Goal: Navigation & Orientation: Find specific page/section

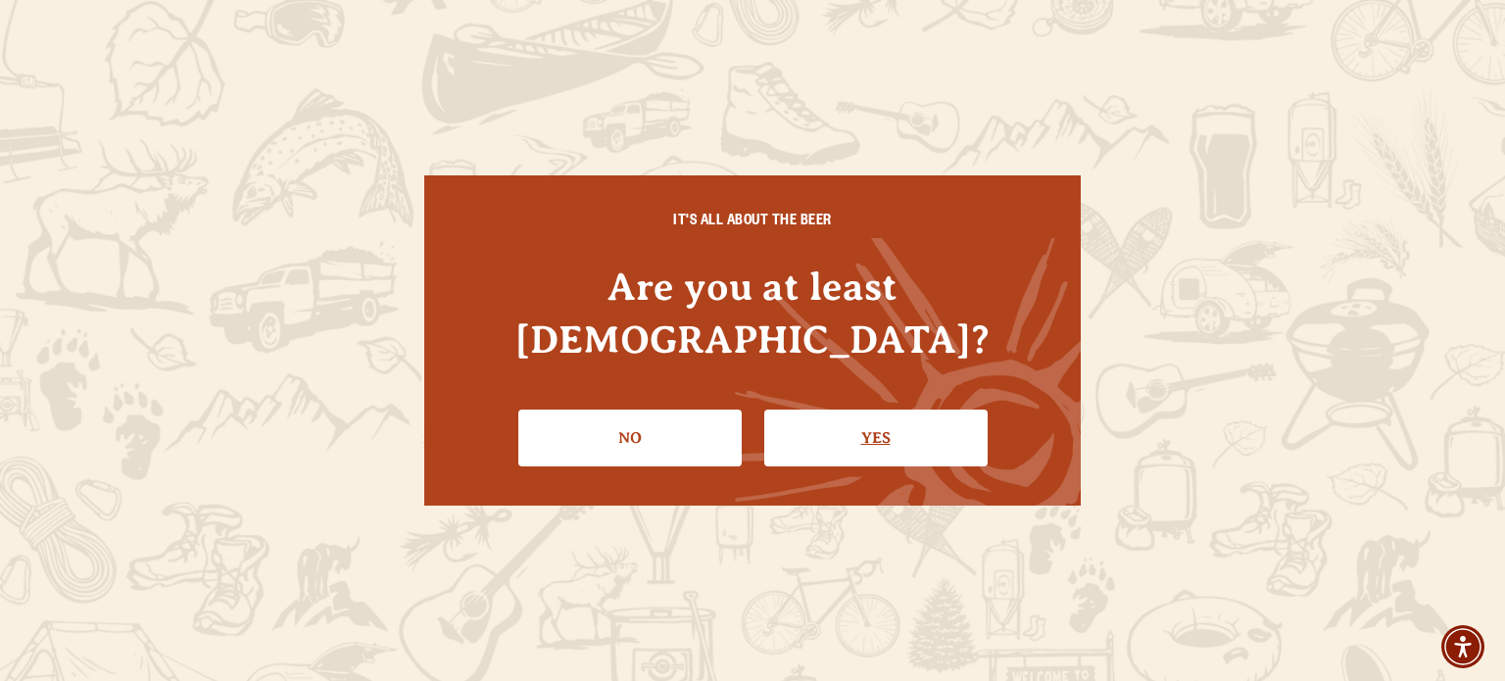
click at [828, 410] on link "Yes" at bounding box center [875, 438] width 223 height 57
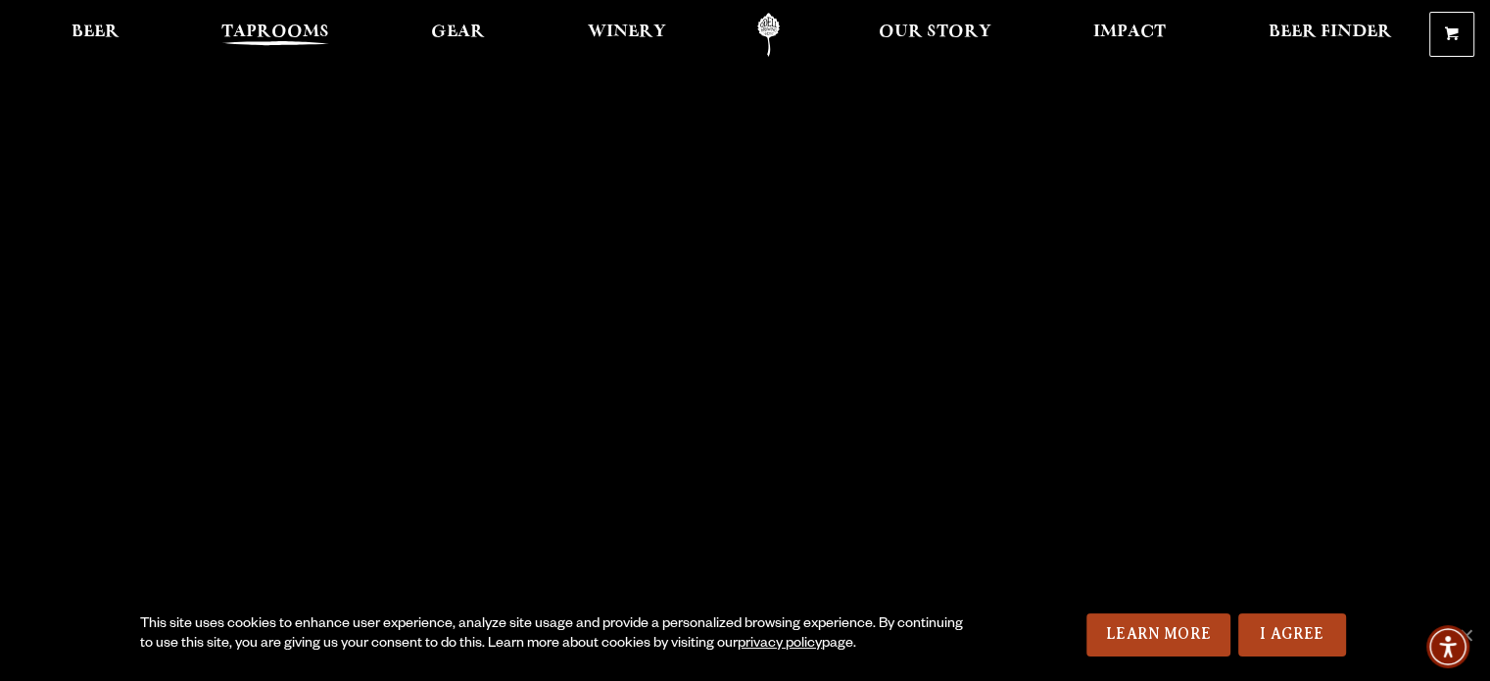
click at [275, 24] on span "Taprooms" at bounding box center [275, 32] width 108 height 16
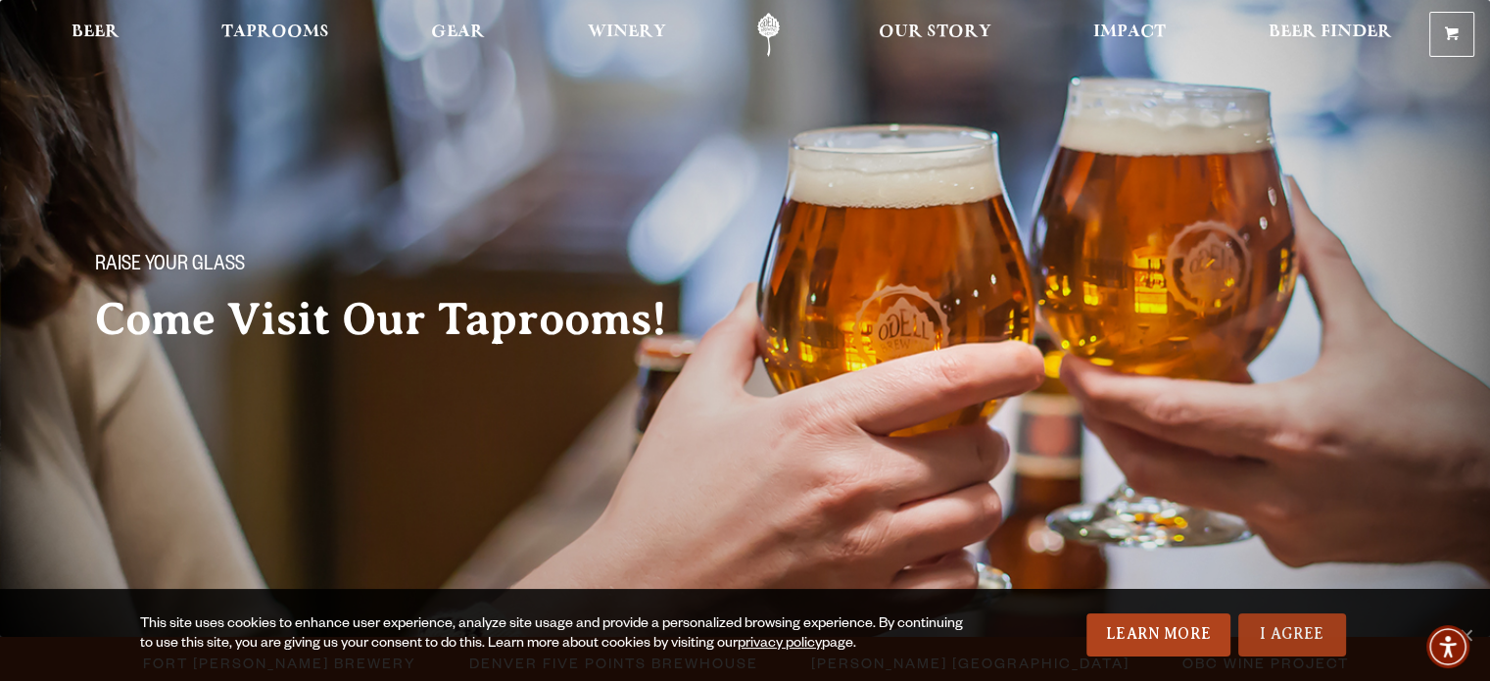
click at [1321, 629] on link "I Agree" at bounding box center [1292, 634] width 108 height 43
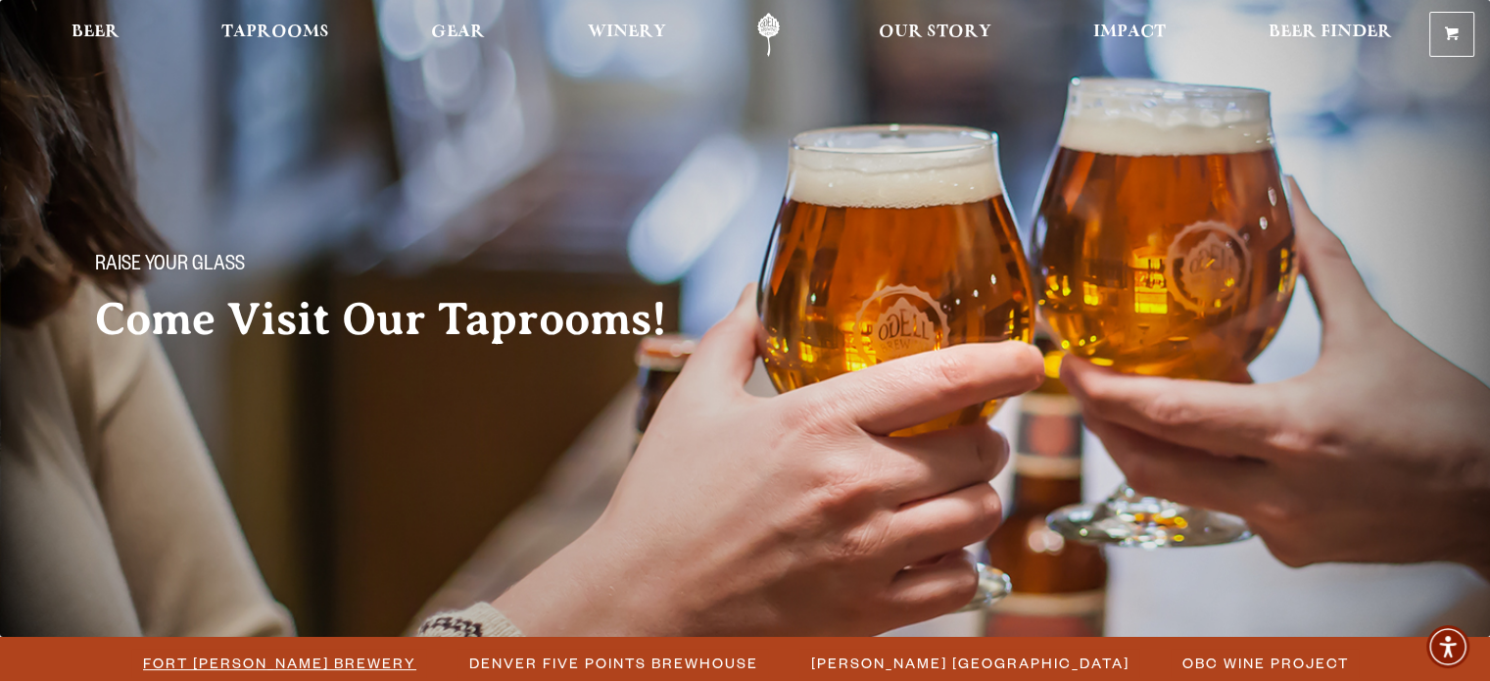
click at [371, 669] on span "Fort [PERSON_NAME] Brewery" at bounding box center [279, 663] width 273 height 28
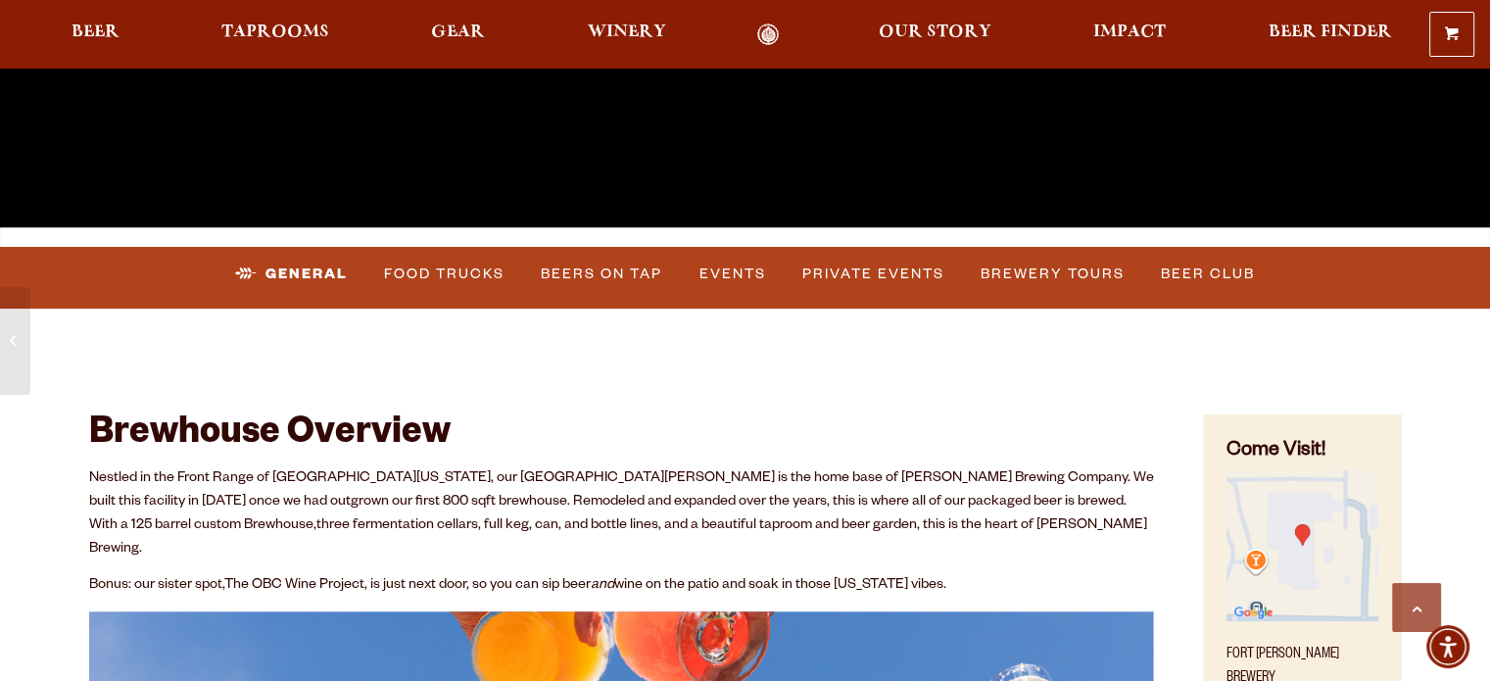
scroll to position [635, 0]
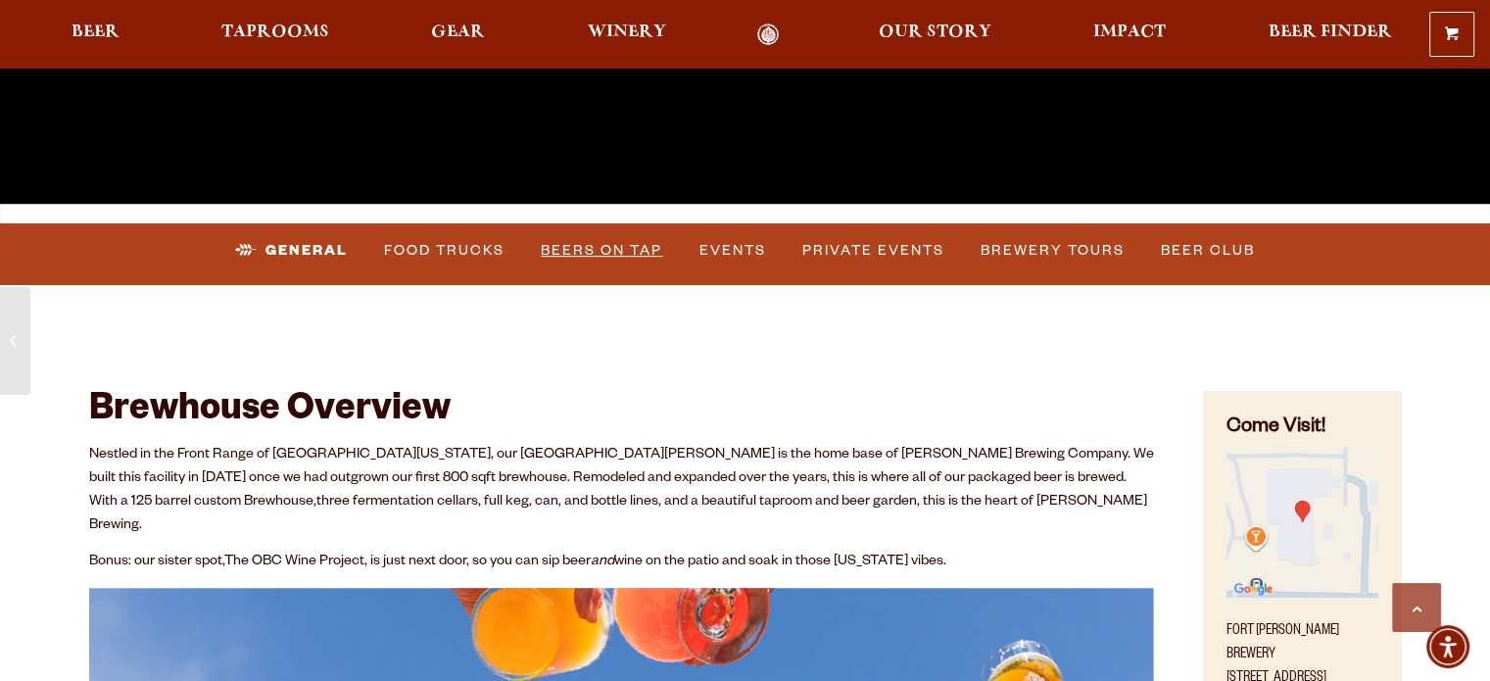
click at [631, 237] on link "Beers on Tap" at bounding box center [601, 250] width 137 height 45
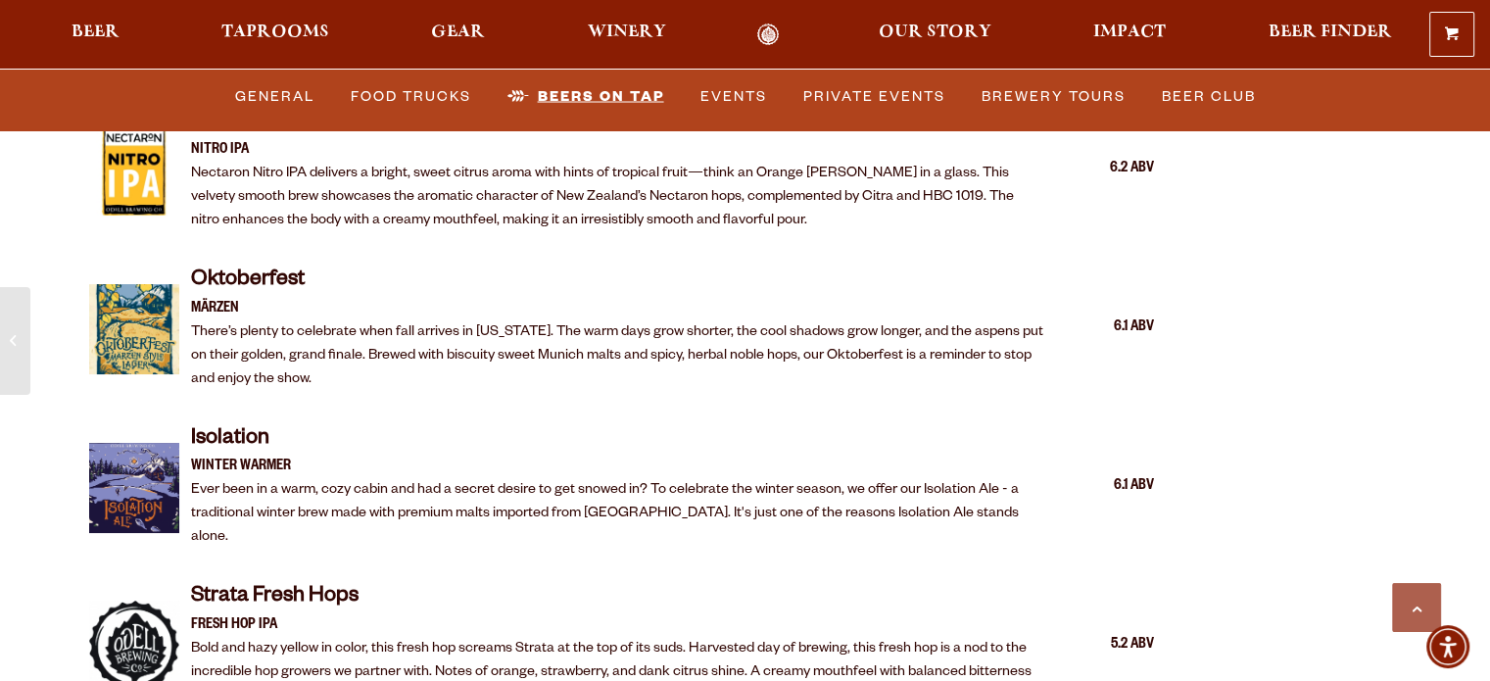
scroll to position [3814, 0]
